Goal: Information Seeking & Learning: Learn about a topic

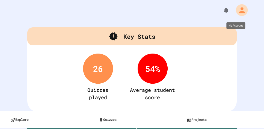
click at [239, 9] on icon "My Account" at bounding box center [242, 10] width 6 height 6
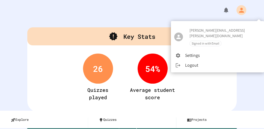
click at [138, 18] on div at bounding box center [132, 64] width 264 height 129
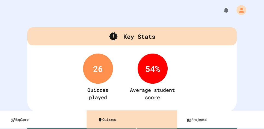
click at [111, 120] on link "Quizzes" at bounding box center [133, 119] width 83 height 12
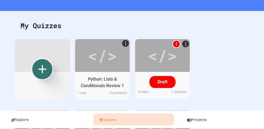
scroll to position [87, 0]
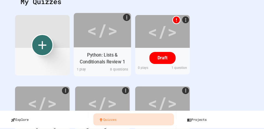
click at [108, 38] on div "</>" at bounding box center [102, 30] width 31 height 26
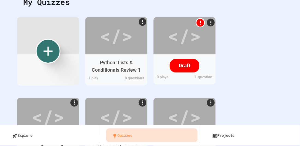
scroll to position [22, 0]
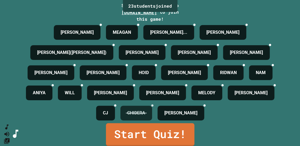
scroll to position [89, 0]
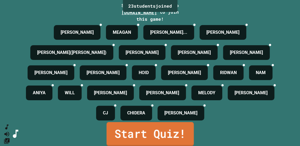
click at [162, 128] on link "Start Quiz!" at bounding box center [149, 134] width 87 height 24
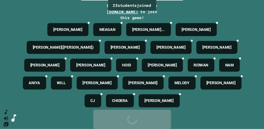
scroll to position [0, 0]
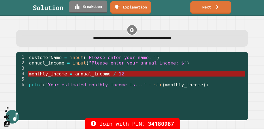
click at [91, 9] on link "Breakdown" at bounding box center [88, 7] width 38 height 13
click at [211, 5] on link "Next" at bounding box center [211, 7] width 40 height 13
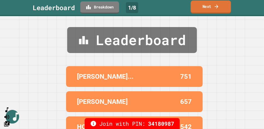
click at [210, 6] on link "Next" at bounding box center [211, 7] width 40 height 13
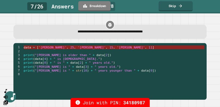
scroll to position [1, 0]
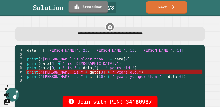
click at [97, 10] on link "Breakdown" at bounding box center [88, 7] width 39 height 13
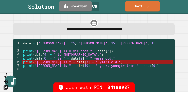
scroll to position [0, 0]
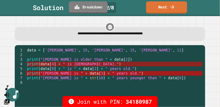
scroll to position [1, 0]
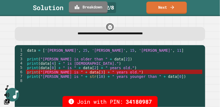
drag, startPoint x: 170, startPoint y: 7, endPoint x: 167, endPoint y: 26, distance: 18.8
click at [168, 21] on div "**********" at bounding box center [110, 53] width 220 height 107
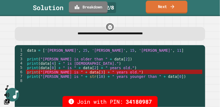
click at [160, 2] on link "Next" at bounding box center [166, 7] width 41 height 13
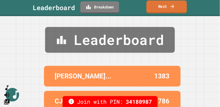
click at [170, 5] on icon at bounding box center [171, 7] width 5 height 6
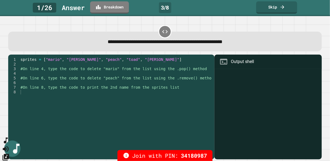
click at [9, 129] on icon "SpeedDial basic example" at bounding box center [6, 141] width 8 height 8
click at [9, 129] on icon "Change Music" at bounding box center [5, 157] width 7 height 7
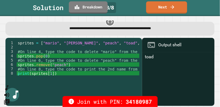
scroll to position [10, 0]
drag, startPoint x: 34, startPoint y: 49, endPoint x: 16, endPoint y: 52, distance: 18.8
click at [16, 52] on div "1 2 3 4 5 6 7 8 sprites = [ "mario" , "luigi" , "peach" , "toad" , "bowser" ] #…" at bounding box center [72, 71] width 134 height 61
click at [46, 52] on div "sprites = [ "mario" , "luigi" , "peach" , "toad" , "bowser" ] #On line 4, type …" at bounding box center [106, 74] width 178 height 66
drag, startPoint x: 63, startPoint y: 58, endPoint x: 53, endPoint y: 62, distance: 10.9
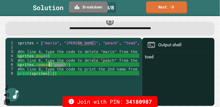
click at [49, 61] on div "sprites = [ "mario" , "luigi" , "peach" , "toad" , "bowser" ] #On line 4, type …" at bounding box center [106, 74] width 178 height 66
click at [87, 65] on div "sprites = [ "mario" , "luigi" , "peach" , "toad" , "bowser" ] #On line 4, type …" at bounding box center [106, 74] width 178 height 66
click at [67, 69] on div "sprites = [ "mario" , "luigi" , "peach" , "toad" , "bowser" ] #On line 4, type …" at bounding box center [106, 74] width 178 height 66
drag, startPoint x: 31, startPoint y: 68, endPoint x: 43, endPoint y: 68, distance: 12.6
click at [43, 68] on div "sprites = [ "mario" , "luigi" , "peach" , "toad" , "bowser" ] #On line 4, type …" at bounding box center [106, 74] width 178 height 66
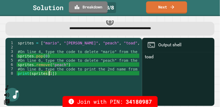
click at [49, 67] on div "sprites = [ "mario" , "luigi" , "peach" , "toad" , "bowser" ] #On line 4, type …" at bounding box center [106, 74] width 178 height 66
click at [47, 67] on div "sprites = [ "mario" , "luigi" , "peach" , "toad" , "bowser" ] #On line 4, type …" at bounding box center [106, 74] width 178 height 66
click at [48, 67] on div "sprites = [ "mario" , "luigi" , "peach" , "toad" , "bowser" ] #On line 4, type …" at bounding box center [78, 71] width 123 height 61
drag, startPoint x: 78, startPoint y: 67, endPoint x: 78, endPoint y: 73, distance: 5.5
click at [78, 68] on div "sprites = [ "mario" , "luigi" , "peach" , "toad" , "bowser" ] #On line 4, type …" at bounding box center [106, 74] width 178 height 66
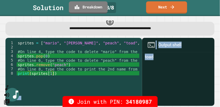
drag, startPoint x: 155, startPoint y: 50, endPoint x: 138, endPoint y: 51, distance: 17.2
click at [138, 51] on div "1 2 3 4 5 6 7 8 sprites = [ "mario" , "luigi" , "peach" , "toad" , "bowser" ] #…" at bounding box center [109, 72] width 209 height 68
click at [159, 78] on div "toad" at bounding box center [178, 80] width 67 height 52
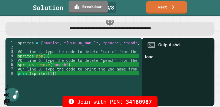
click at [87, 9] on link "Breakdown" at bounding box center [88, 7] width 39 height 13
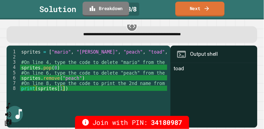
scroll to position [0, 0]
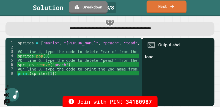
click at [156, 5] on link "Next" at bounding box center [167, 7] width 40 height 13
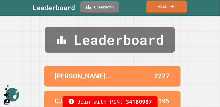
click at [167, 6] on link "Next" at bounding box center [166, 7] width 40 height 13
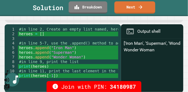
scroll to position [21, 0]
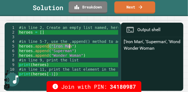
drag, startPoint x: 48, startPoint y: 40, endPoint x: 70, endPoint y: 43, distance: 21.7
click at [70, 43] on div "#in line 2, Create an empty list named, heroes. heroes = [ ] #in line 5-7, use …" at bounding box center [102, 57] width 168 height 65
click at [31, 61] on div "#in line 2, Create an empty list named, heroes. heroes = [ ] #in line 5-7, use …" at bounding box center [102, 57] width 168 height 65
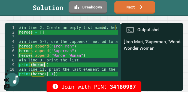
drag, startPoint x: 31, startPoint y: 61, endPoint x: 45, endPoint y: 61, distance: 14.2
click at [44, 61] on div "#in line 2, Create an empty list named, heroes. heroes = [ ] #in line 5-7, use …" at bounding box center [102, 57] width 168 height 65
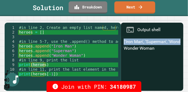
scroll to position [0, 26]
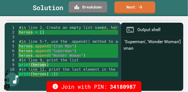
drag, startPoint x: 120, startPoint y: 37, endPoint x: 176, endPoint y: 37, distance: 56.0
click at [176, 37] on div "Output shell ['Iron Man', 'Superman', 'Wonder Woman'] Wonder Woman" at bounding box center [152, 57] width 63 height 68
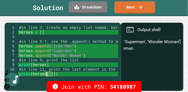
drag, startPoint x: 52, startPoint y: 68, endPoint x: 39, endPoint y: 71, distance: 13.6
click at [43, 70] on div "#in line 2, Create an empty list named, heroes. heroes = [ ] #in line 5-7, use …" at bounding box center [102, 57] width 168 height 65
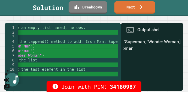
scroll to position [0, 0]
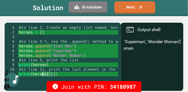
click at [146, 45] on div "['Iron Man', 'Superman', 'Wonder Woman'] Wonder Woman" at bounding box center [152, 64] width 57 height 52
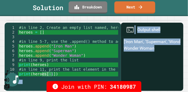
drag, startPoint x: 146, startPoint y: 46, endPoint x: 119, endPoint y: 43, distance: 26.9
click at [111, 42] on div "1 2 3 4 5 6 7 8 9 10 11 #in line 2, Create an empty list named, heroes. heroes …" at bounding box center [94, 57] width 179 height 68
click at [126, 43] on div "['Iron Man', 'Superman', 'Wonder Woman'] Wonder Woman" at bounding box center [152, 64] width 57 height 52
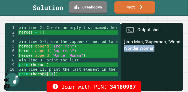
drag, startPoint x: 122, startPoint y: 44, endPoint x: 157, endPoint y: 45, distance: 35.0
click at [157, 45] on div "['Iron Man', 'Superman', 'Wonder Woman'] Wonder Woman" at bounding box center [152, 64] width 57 height 52
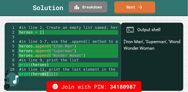
click at [63, 67] on div "#in line 2, Create an empty list named, heroes. heroes = [ ] #in line 5-7, use …" at bounding box center [102, 57] width 168 height 65
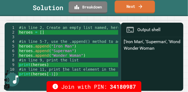
click at [136, 7] on link "Next" at bounding box center [135, 7] width 40 height 13
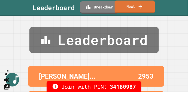
click at [132, 7] on link "Next" at bounding box center [135, 7] width 40 height 13
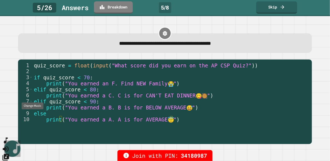
click at [9, 129] on icon "Change Music" at bounding box center [5, 157] width 7 height 7
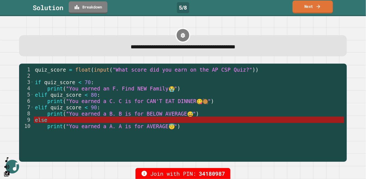
click at [264, 8] on icon at bounding box center [318, 7] width 5 height 6
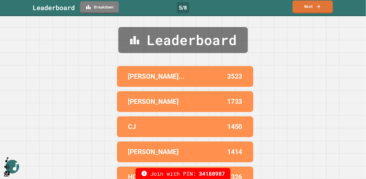
click at [264, 6] on link "Next" at bounding box center [313, 7] width 40 height 13
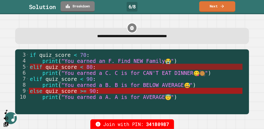
scroll to position [7, 0]
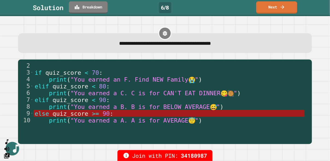
drag, startPoint x: 316, startPoint y: 73, endPoint x: 316, endPoint y: 70, distance: 3.0
click at [264, 8] on link "Next" at bounding box center [277, 7] width 40 height 13
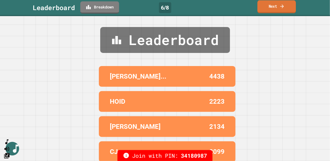
click at [264, 8] on link "Next" at bounding box center [276, 6] width 38 height 13
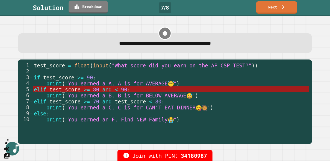
click at [88, 9] on link "Breakdown" at bounding box center [88, 7] width 39 height 13
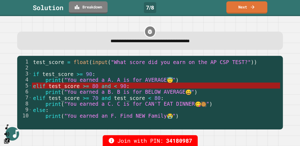
click at [242, 4] on link "Next" at bounding box center [247, 7] width 40 height 13
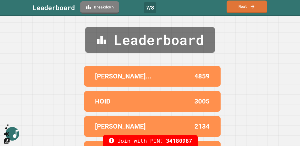
click at [241, 7] on link "Next" at bounding box center [247, 7] width 40 height 13
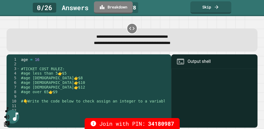
scroll to position [0, 0]
drag, startPoint x: 21, startPoint y: 60, endPoint x: 37, endPoint y: 61, distance: 16.2
click at [31, 59] on div "age = 16 #TICKET COST RULEZ: #age less than 5 👉 $5 #age 5 to 13 👉 $8 #age 14 to…" at bounding box center [112, 89] width 185 height 65
click at [41, 62] on div "age = 16 #TICKET COST RULEZ: #age less than 5 👉 $5 #age 5 to 13 👉 $8 #age 14 to…" at bounding box center [112, 89] width 185 height 65
drag, startPoint x: 41, startPoint y: 61, endPoint x: 36, endPoint y: 61, distance: 4.9
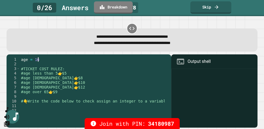
click at [36, 61] on div "age = 16 #TICKET COST RULEZ: #age less than 5 👉 $5 #age 5 to 13 👉 $8 #age 14 to…" at bounding box center [112, 89] width 185 height 65
click at [66, 64] on div "age = 16 #TICKET COST RULEZ: #age less than 5 👉 $5 #age 5 to 13 👉 $8 #age 14 to…" at bounding box center [112, 89] width 185 height 65
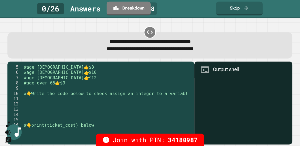
scroll to position [2, 0]
click at [82, 108] on div "#age 5 to 13 👉 $8 #age 14 to 18 👉 $10 #age 18 to 65 👉 $12 #age over 65 👉 $9 # 👇…" at bounding box center [112, 89] width 185 height 65
click at [41, 85] on div "#age 5 to 13 👉 $8 #age 14 to 18 👉 $10 #age 18 to 65 👉 $12 #age over 65 👉 $9 # 👇…" at bounding box center [112, 89] width 185 height 65
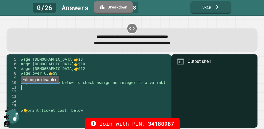
click at [36, 79] on div "Editing is disabled" at bounding box center [39, 79] width 35 height 5
drag, startPoint x: 36, startPoint y: 79, endPoint x: 41, endPoint y: 80, distance: 5.4
click at [36, 79] on div "Editing is disabled" at bounding box center [39, 79] width 35 height 5
drag, startPoint x: 51, startPoint y: 87, endPoint x: 56, endPoint y: 86, distance: 5.3
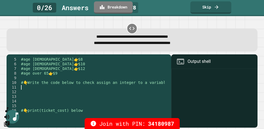
click at [52, 87] on div "#age 5 to 13 👉 $8 #age 14 to 18 👉 $10 #age 18 to 65 👉 $12 #age over 65 👉 $9 # 👇…" at bounding box center [112, 89] width 185 height 65
click at [56, 86] on div "#age 5 to 13 👉 $8 #age 14 to 18 👉 $10 #age 18 to 65 👉 $12 #age over 65 👉 $9 # 👇…" at bounding box center [112, 89] width 185 height 65
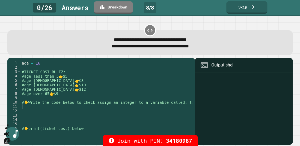
scroll to position [0, 0]
click at [64, 110] on div "age = 16 #TICKET COST RULEZ: #age less than 5 👉 $5 #age 5 to 13 👉 $8 #age 14 to…" at bounding box center [113, 100] width 185 height 79
click at [66, 106] on div "age = 16 #TICKET COST RULEZ: #age less than 5 👉 $5 #age 5 to 13 👉 $8 #age 14 to…" at bounding box center [113, 100] width 185 height 79
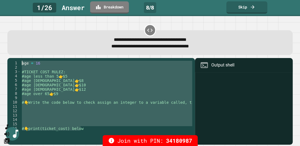
drag, startPoint x: 89, startPoint y: 130, endPoint x: 22, endPoint y: 65, distance: 93.4
click at [22, 65] on div "age = 16 #TICKET COST RULEZ: #age less than 5 👉 $5 #age 5 to 13 👉 $8 #age 14 to…" at bounding box center [113, 100] width 185 height 79
type textarea "********"
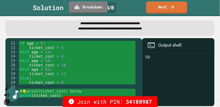
scroll to position [15, 0]
drag, startPoint x: 150, startPoint y: 52, endPoint x: 140, endPoint y: 52, distance: 10.1
click at [142, 52] on div "Output shell 10" at bounding box center [178, 72] width 72 height 68
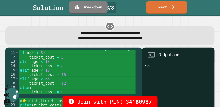
scroll to position [43, 0]
click at [48, 72] on div "# 👇 Write the code below to check assign an integer to a variable called, ticke…" at bounding box center [77, 80] width 117 height 61
click at [52, 72] on div "# 👇 Write the code below to check assign an integer to a variable called, ticke…" at bounding box center [111, 79] width 185 height 66
drag, startPoint x: 56, startPoint y: 71, endPoint x: 31, endPoint y: 72, distance: 24.6
click at [31, 72] on div "# 👇 Write the code below to check assign an integer to a variable called, ticke…" at bounding box center [111, 79] width 185 height 66
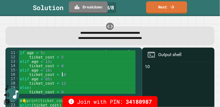
drag, startPoint x: 69, startPoint y: 73, endPoint x: 72, endPoint y: 74, distance: 3.1
click at [69, 73] on div "# 👇 Write the code below to check assign an integer to a variable called, ticke…" at bounding box center [111, 79] width 185 height 66
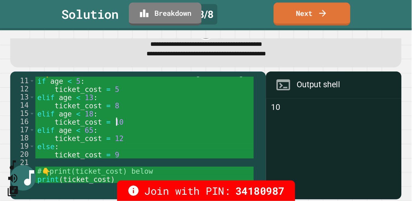
scroll to position [15, 0]
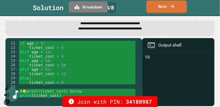
click at [165, 6] on link "Next" at bounding box center [166, 7] width 40 height 13
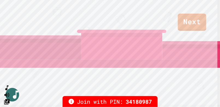
drag, startPoint x: 196, startPoint y: 21, endPoint x: 133, endPoint y: 22, distance: 62.8
click at [133, 22] on div "HOID SAMUEL SMITH... SRINIDHI" at bounding box center [123, 31] width 246 height 57
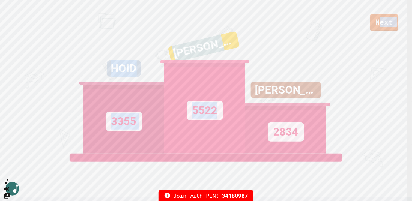
drag, startPoint x: 379, startPoint y: 25, endPoint x: 282, endPoint y: 51, distance: 100.3
click at [264, 51] on div "Next HOID 3355 SAMUEL SMITH... 5522 SRINIDHI 2834 View leaderboard" at bounding box center [206, 100] width 412 height 201
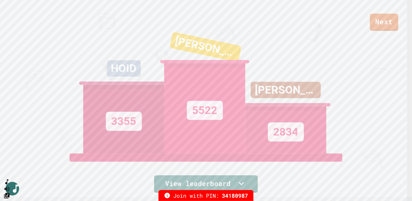
click at [264, 23] on div "Next" at bounding box center [206, 15] width 412 height 31
click at [264, 21] on link "Next" at bounding box center [384, 22] width 28 height 18
